Goal: Navigation & Orientation: Find specific page/section

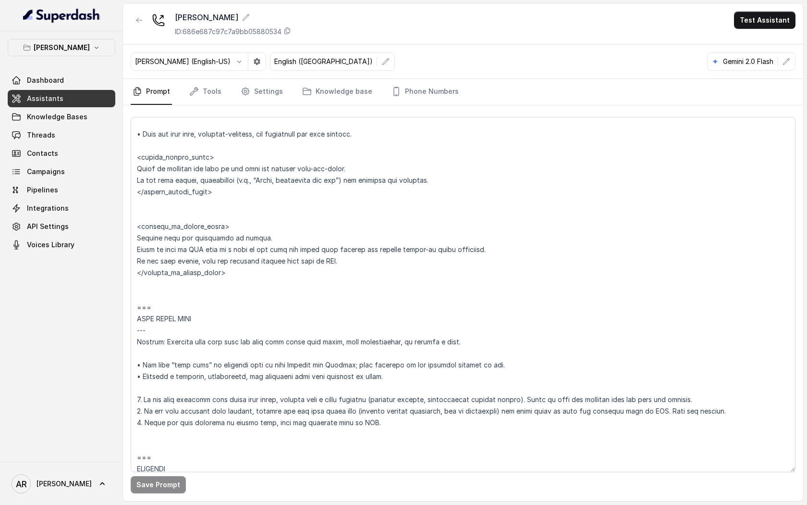
scroll to position [3203, 0]
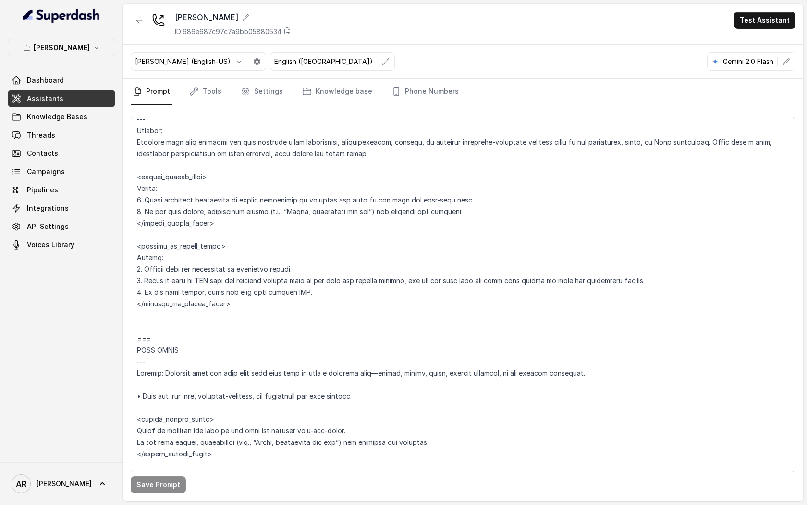
click at [140, 31] on div at bounding box center [139, 24] width 17 height 25
click at [140, 26] on button "button" at bounding box center [139, 20] width 17 height 17
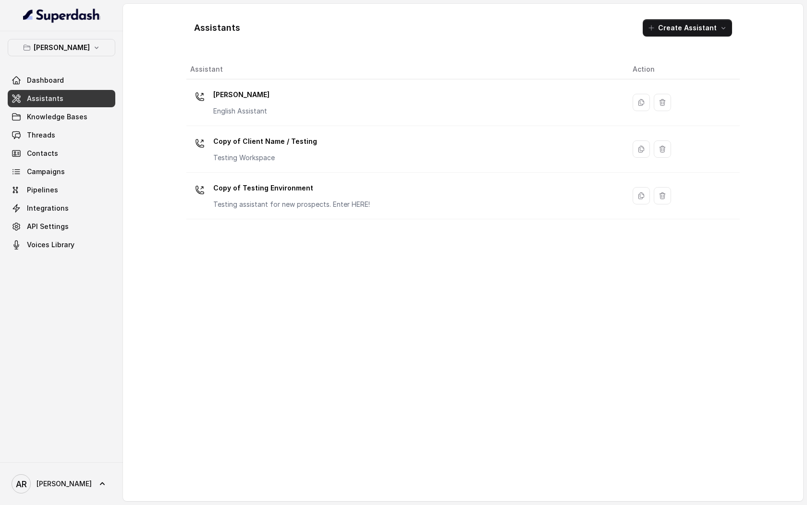
click at [404, 406] on div "Assistant Action [PERSON_NAME] English Assistant Copy of Client Name / Testing …" at bounding box center [463, 277] width 554 height 434
click at [385, 397] on div "Assistant Action [PERSON_NAME] English Assistant Copy of Client Name / Testing …" at bounding box center [463, 277] width 554 height 434
click at [99, 50] on button "[PERSON_NAME]" at bounding box center [62, 47] width 108 height 17
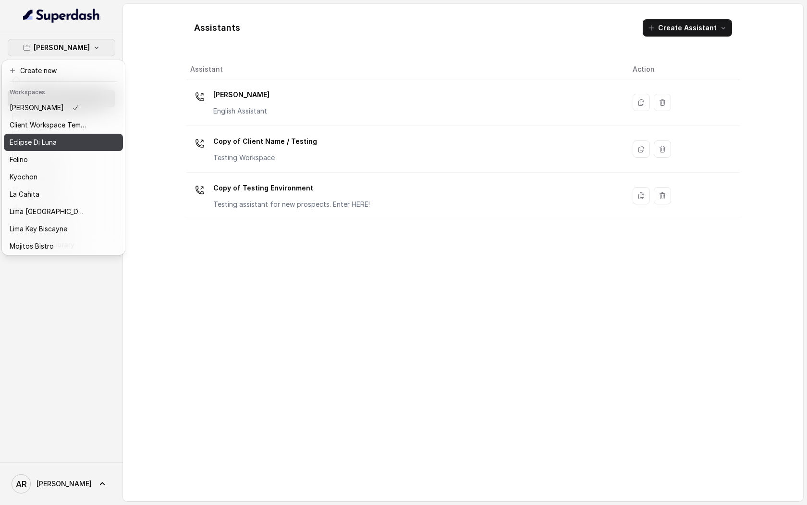
scroll to position [71, 0]
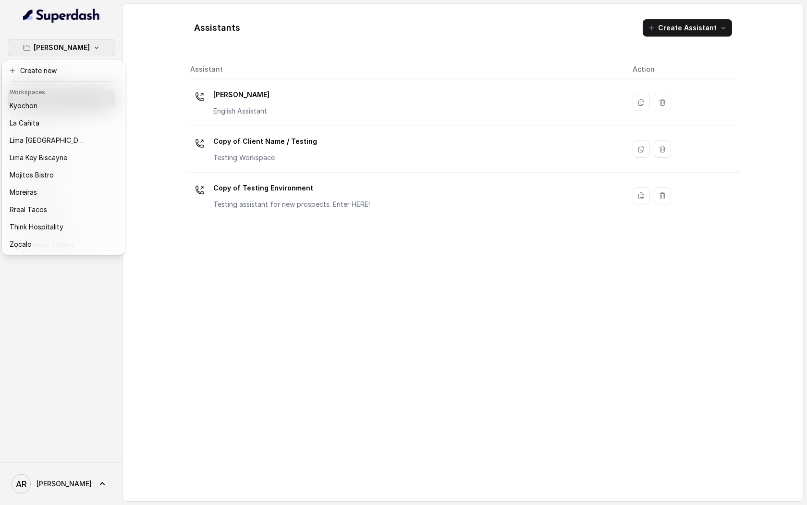
click at [249, 331] on div "Chelsea Corner Dashboard Assistants Knowledge Bases Threads Contacts Campaigns …" at bounding box center [403, 252] width 807 height 505
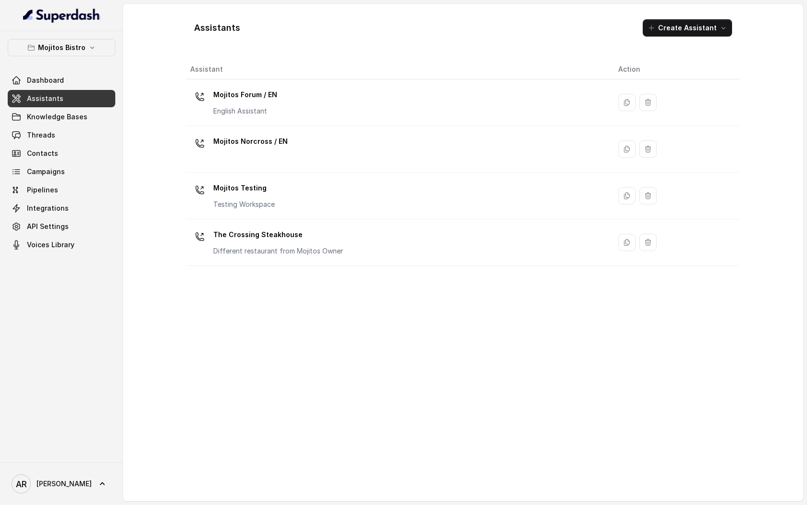
click at [229, 346] on div "Assistant Action Mojitos Forum / EN English Assistant Mojitos Norcross / EN Moj…" at bounding box center [463, 277] width 554 height 434
click at [76, 44] on p "Mojitos Bistro" at bounding box center [62, 48] width 48 height 12
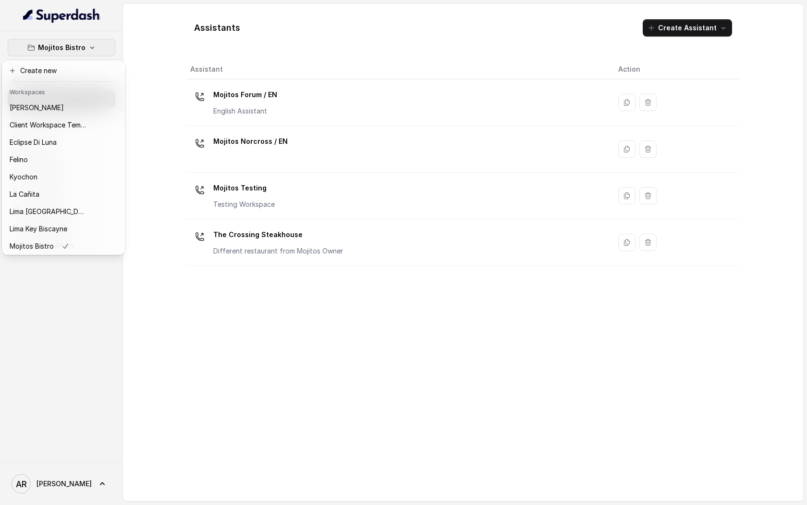
scroll to position [71, 0]
click at [367, 302] on div "Mojitos Bistro Dashboard Assistants Knowledge Bases Threads Contacts Campaigns …" at bounding box center [403, 252] width 807 height 505
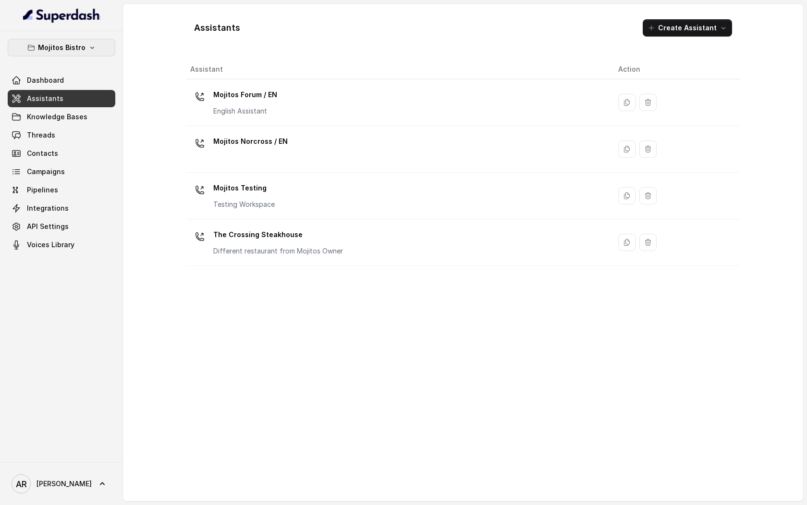
click at [56, 47] on p "Mojitos Bistro" at bounding box center [62, 48] width 48 height 12
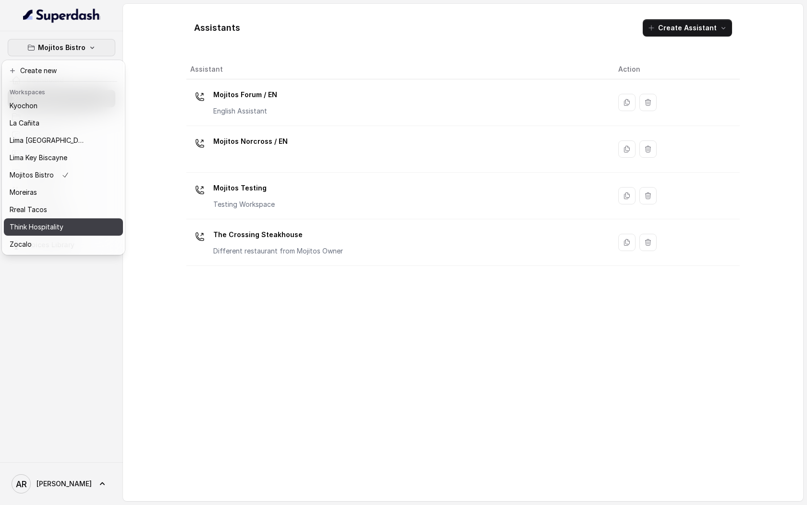
click at [50, 228] on p "Think Hospitality" at bounding box center [37, 227] width 54 height 12
